Goal: Transaction & Acquisition: Purchase product/service

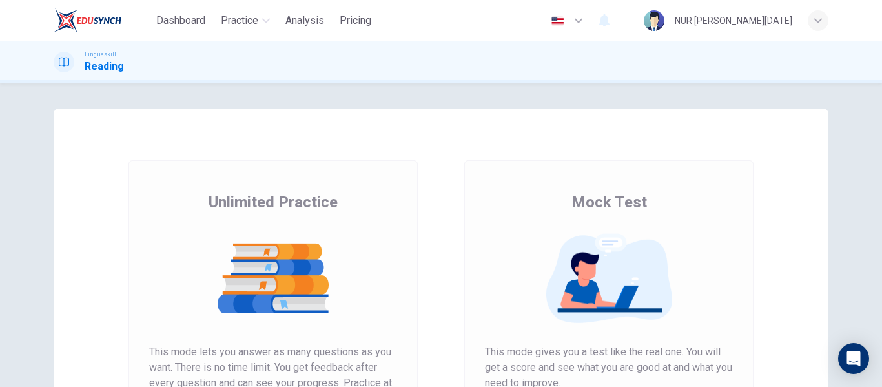
scroll to position [160, 0]
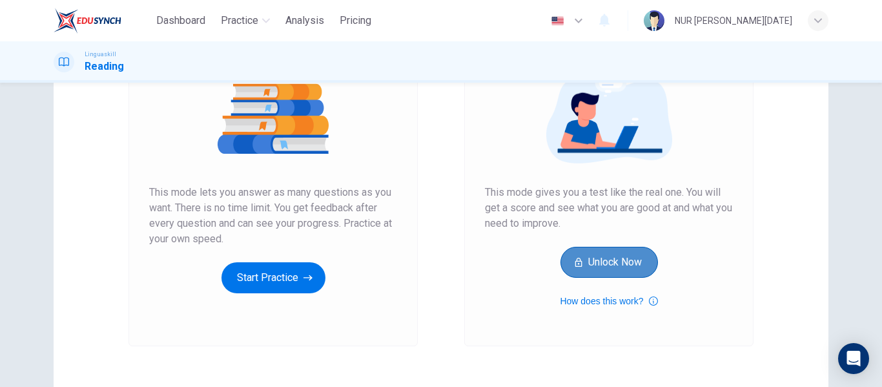
click at [594, 275] on button "Unlock Now" at bounding box center [610, 262] width 98 height 31
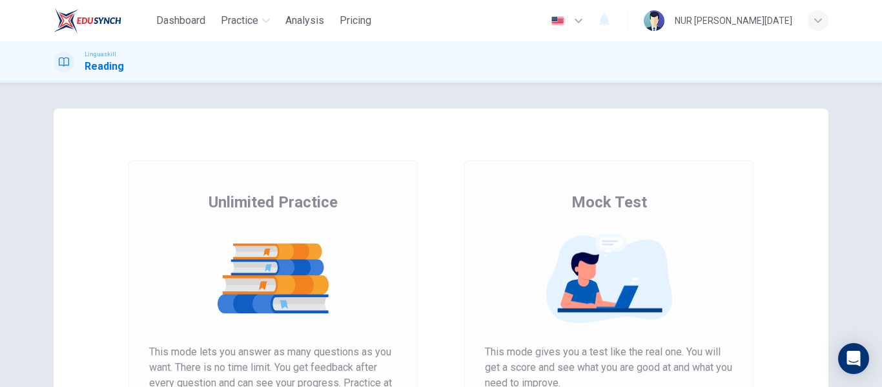
scroll to position [23, 0]
